Goal: Task Accomplishment & Management: Manage account settings

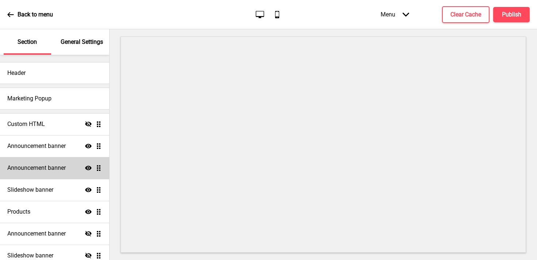
scroll to position [98, 0]
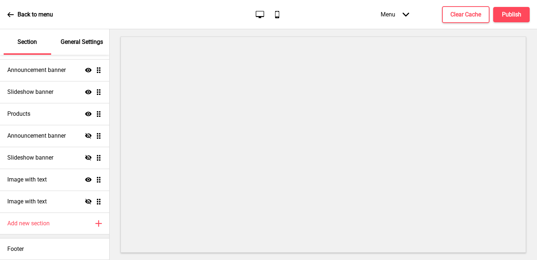
click at [92, 52] on div "General Settings" at bounding box center [81, 42] width 47 height 26
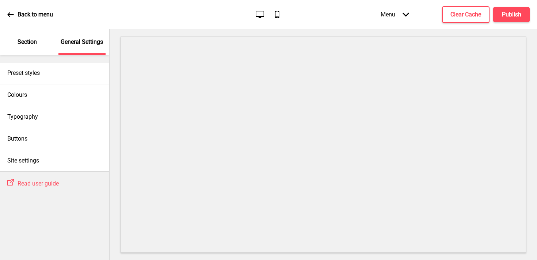
scroll to position [0, 0]
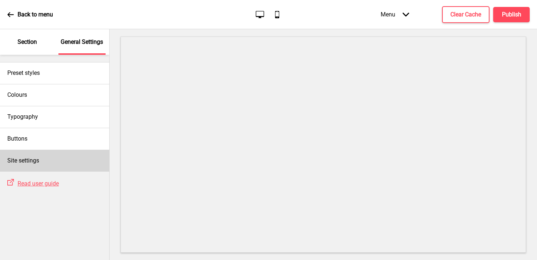
click at [42, 157] on div "Site settings" at bounding box center [54, 161] width 109 height 22
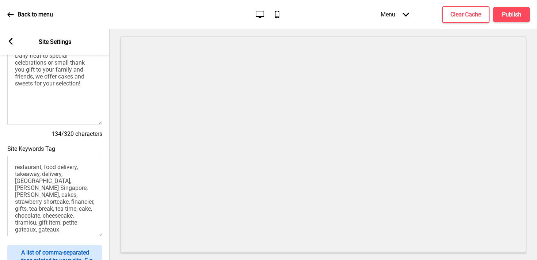
scroll to position [96, 0]
drag, startPoint x: 70, startPoint y: 195, endPoint x: 46, endPoint y: 198, distance: 24.3
click at [8, 202] on textarea "restaurant, food delivery, takeaway, delivery, [GEOGRAPHIC_DATA], [PERSON_NAME]…" at bounding box center [54, 197] width 95 height 80
click at [50, 198] on textarea "restaurant, food delivery, takeaway, delivery, [GEOGRAPHIC_DATA], [PERSON_NAME]…" at bounding box center [54, 197] width 95 height 80
click at [42, 202] on textarea "restaurant, food delivery, takeaway, delivery, [GEOGRAPHIC_DATA], [PERSON_NAME]…" at bounding box center [54, 197] width 95 height 80
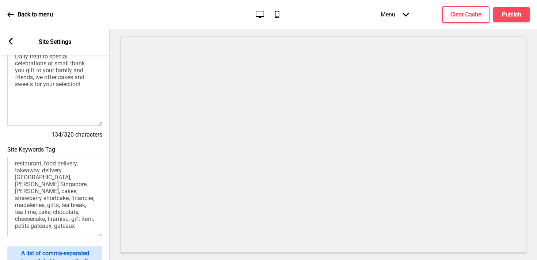
scroll to position [11, 0]
drag, startPoint x: 67, startPoint y: 185, endPoint x: 46, endPoint y: 186, distance: 21.2
click at [46, 186] on textarea "restaurant, food delivery, takeaway, delivery, [GEOGRAPHIC_DATA], [PERSON_NAME]…" at bounding box center [54, 197] width 95 height 80
click at [68, 225] on textarea "restaurant, food delivery, takeaway, delivery, [GEOGRAPHIC_DATA], [PERSON_NAME]…" at bounding box center [54, 197] width 95 height 80
paste textarea "cakes,"
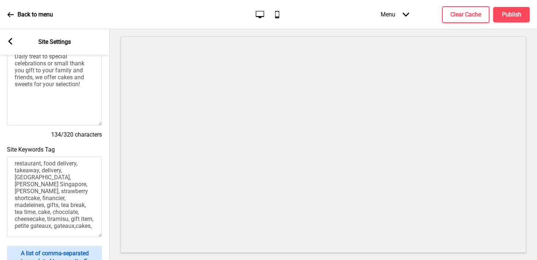
scroll to position [97, 0]
click at [62, 227] on textarea "restaurant, food delivery, takeaway, delivery, [GEOGRAPHIC_DATA], [PERSON_NAME]…" at bounding box center [54, 196] width 95 height 80
click at [83, 228] on textarea "restaurant, food delivery, takeaway, delivery, [GEOGRAPHIC_DATA], [PERSON_NAME]…" at bounding box center [54, 196] width 95 height 80
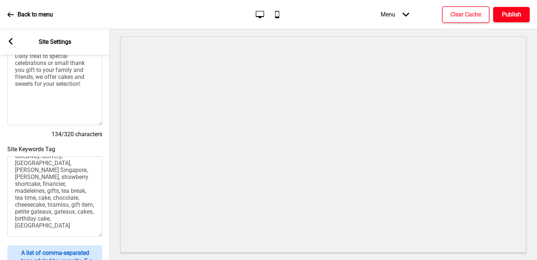
type textarea "restaurant, food delivery, takeaway, delivery, [GEOGRAPHIC_DATA], [PERSON_NAME]…"
click at [513, 18] on button "Publish" at bounding box center [511, 14] width 37 height 15
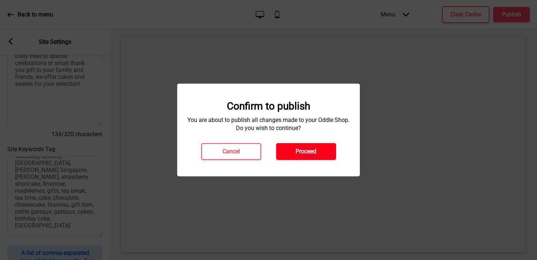
click at [330, 154] on button "Proceed" at bounding box center [306, 151] width 60 height 17
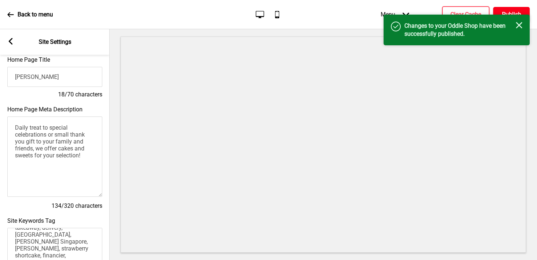
scroll to position [0, 0]
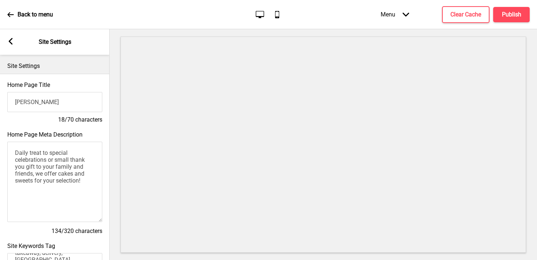
click at [6, 41] on div "Arrow left Site Settings" at bounding box center [55, 42] width 110 height 26
click at [8, 40] on rect at bounding box center [10, 41] width 7 height 7
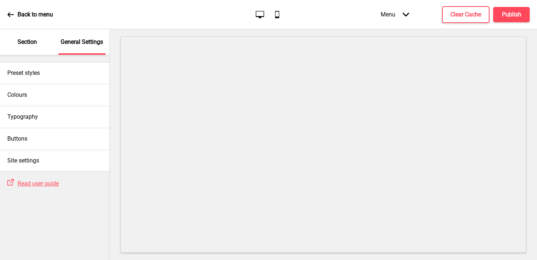
click at [19, 40] on p "Section" at bounding box center [27, 42] width 19 height 8
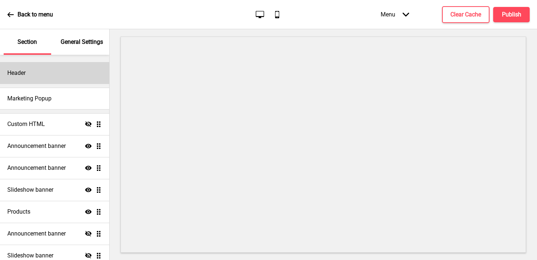
click at [26, 73] on h4 "Header" at bounding box center [16, 73] width 18 height 8
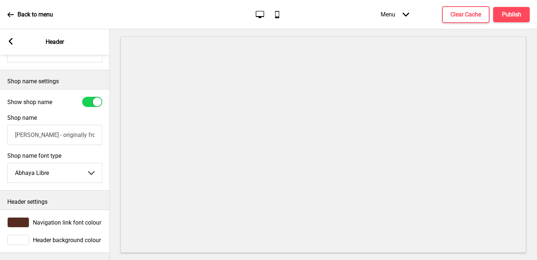
scroll to position [157, 0]
click at [64, 132] on input "[PERSON_NAME] - originally from [GEOGRAPHIC_DATA], sweets cafe for financiers, …" at bounding box center [54, 135] width 95 height 20
type input "[PERSON_NAME]"
drag, startPoint x: 76, startPoint y: 135, endPoint x: 0, endPoint y: 134, distance: 76.3
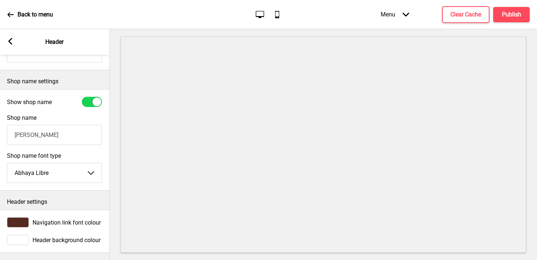
click at [0, 134] on div "Shop name [PERSON_NAME]" at bounding box center [55, 130] width 110 height 38
click at [65, 135] on input "Shop name" at bounding box center [54, 135] width 95 height 20
type input "."
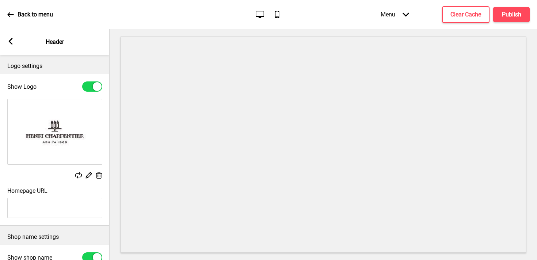
type input "[PERSON_NAME]"
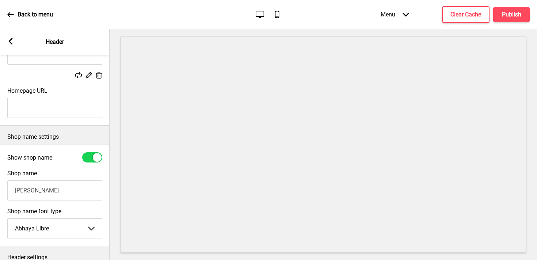
scroll to position [100, 0]
click at [93, 157] on div at bounding box center [97, 157] width 9 height 9
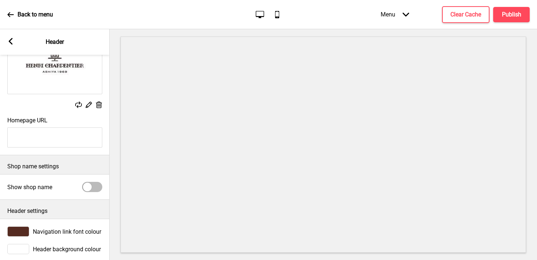
scroll to position [72, 0]
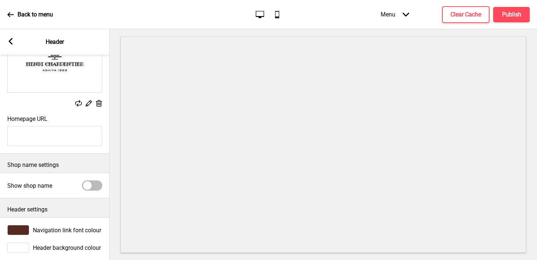
click at [91, 183] on div at bounding box center [92, 185] width 20 height 10
checkbox input "true"
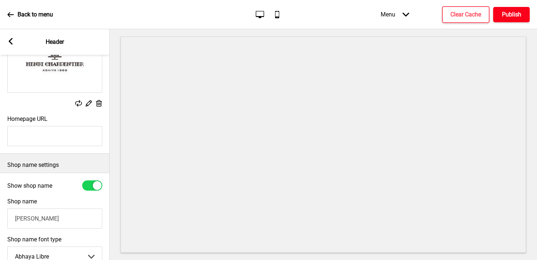
click at [509, 16] on h4 "Publish" at bounding box center [511, 15] width 19 height 8
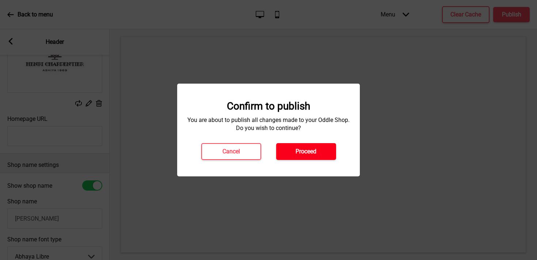
click at [284, 152] on button "Proceed" at bounding box center [306, 151] width 60 height 17
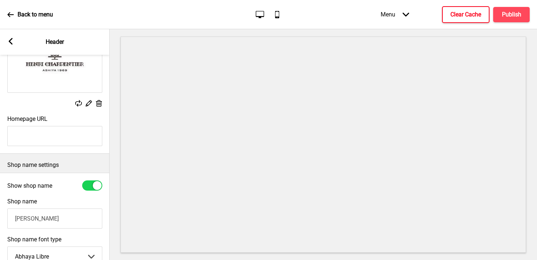
click at [463, 18] on h4 "Clear Cache" at bounding box center [465, 15] width 31 height 8
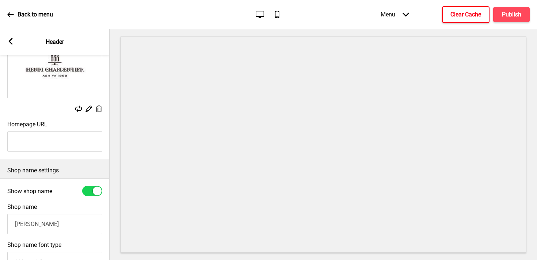
scroll to position [80, 0]
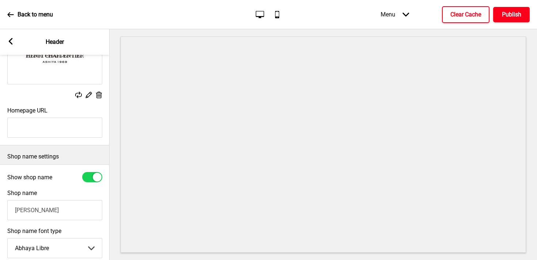
click at [501, 14] on button "Publish" at bounding box center [511, 14] width 37 height 15
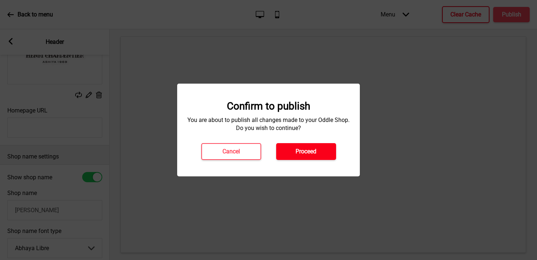
click at [310, 157] on button "Proceed" at bounding box center [306, 151] width 60 height 17
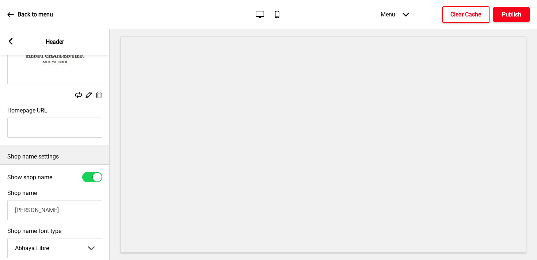
scroll to position [0, 0]
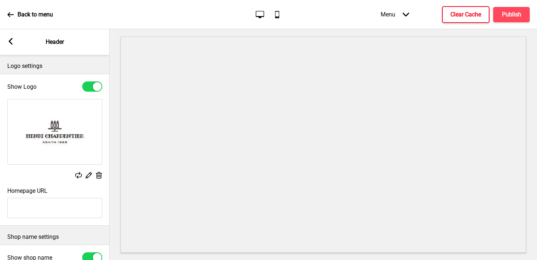
click at [19, 20] on div "Back to menu" at bounding box center [30, 15] width 46 height 20
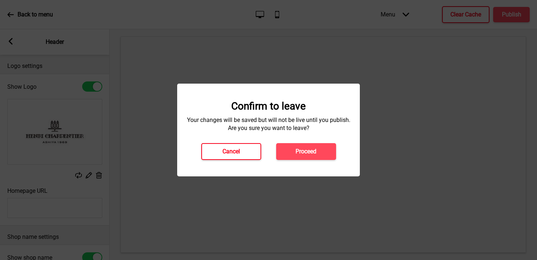
click at [240, 150] on button "Cancel" at bounding box center [231, 151] width 60 height 17
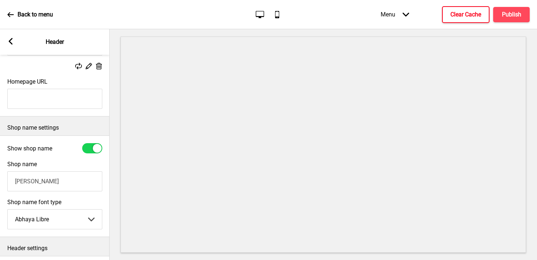
scroll to position [161, 0]
